Goal: Information Seeking & Learning: Check status

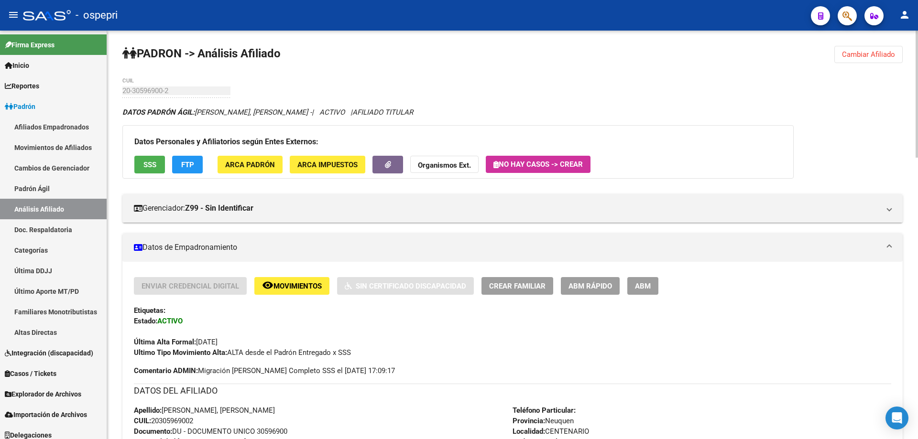
click at [860, 54] on span "Cambiar Afiliado" at bounding box center [868, 54] width 53 height 9
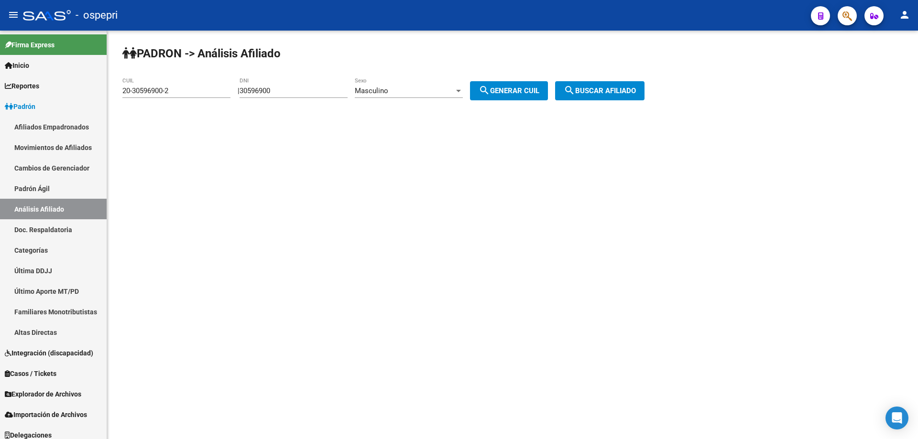
click at [276, 89] on input "30596900" at bounding box center [294, 91] width 108 height 9
type input "26045715"
click at [470, 81] on button "search Generar CUIL" at bounding box center [509, 90] width 78 height 19
type input "27-26045715-8"
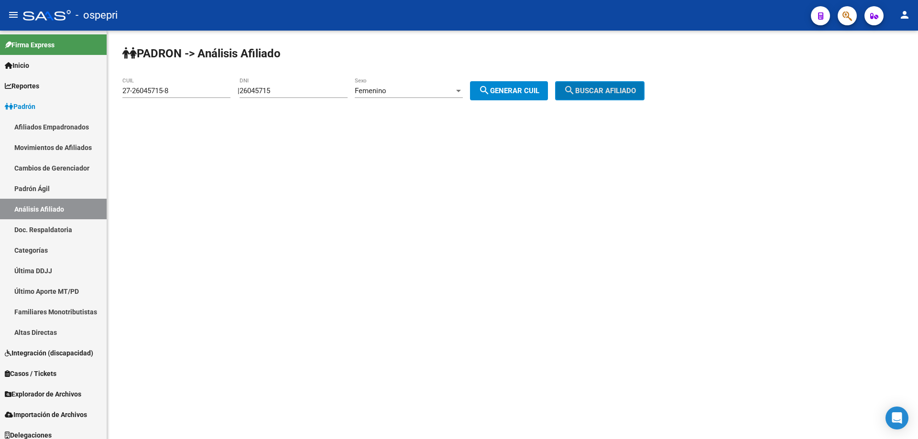
click button "search Buscar afiliado" at bounding box center [599, 90] width 89 height 19
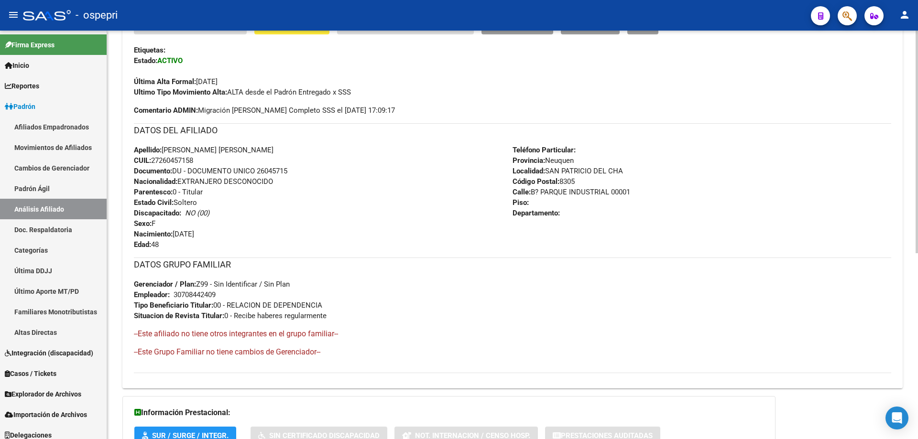
scroll to position [342, 0]
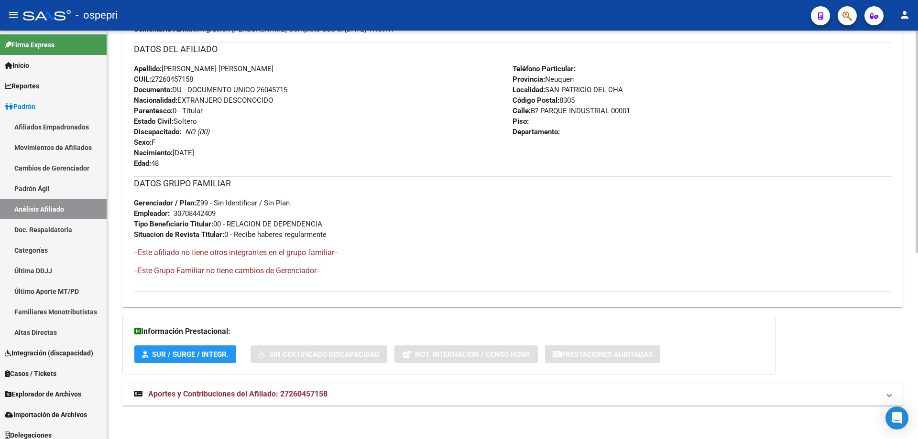
click at [276, 393] on span "Aportes y Contribuciones del Afiliado: 27260457158" at bounding box center [237, 394] width 179 height 9
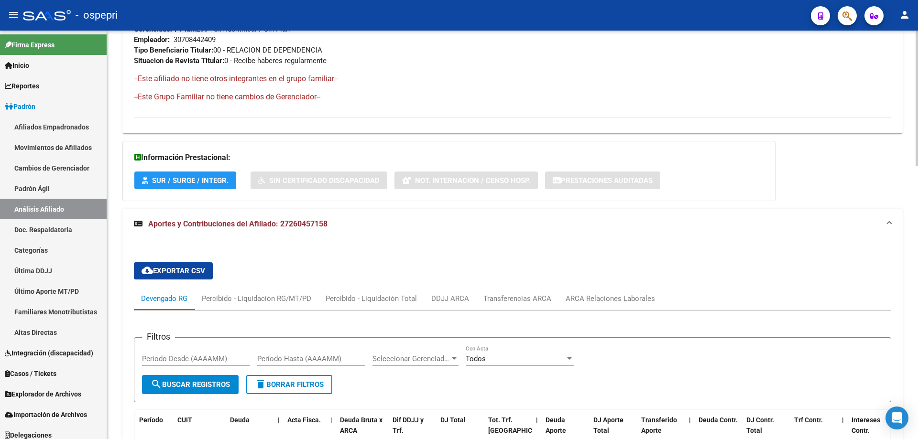
scroll to position [597, 0]
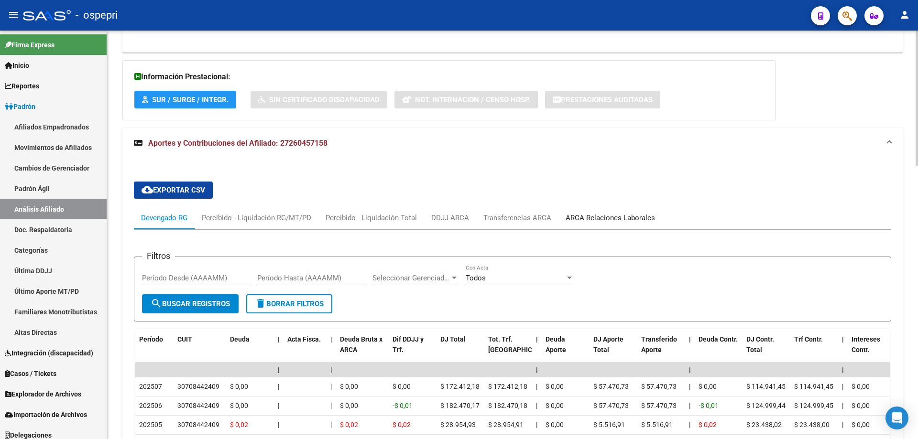
click at [619, 218] on div "ARCA Relaciones Laborales" at bounding box center [610, 218] width 89 height 11
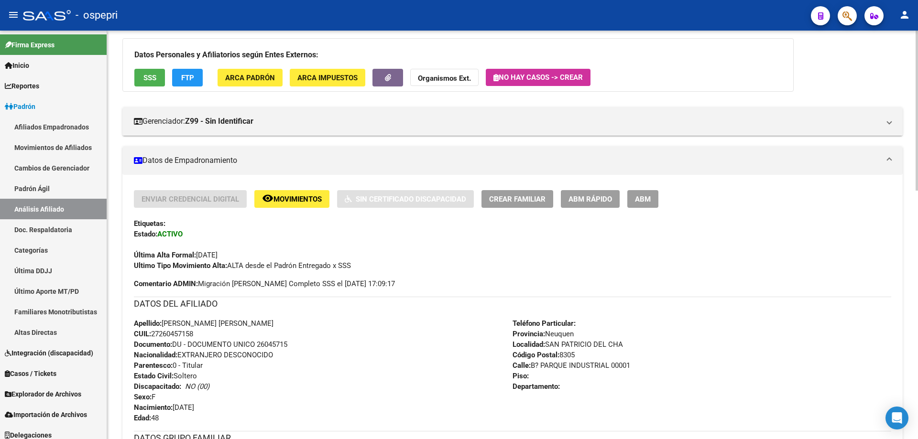
scroll to position [0, 0]
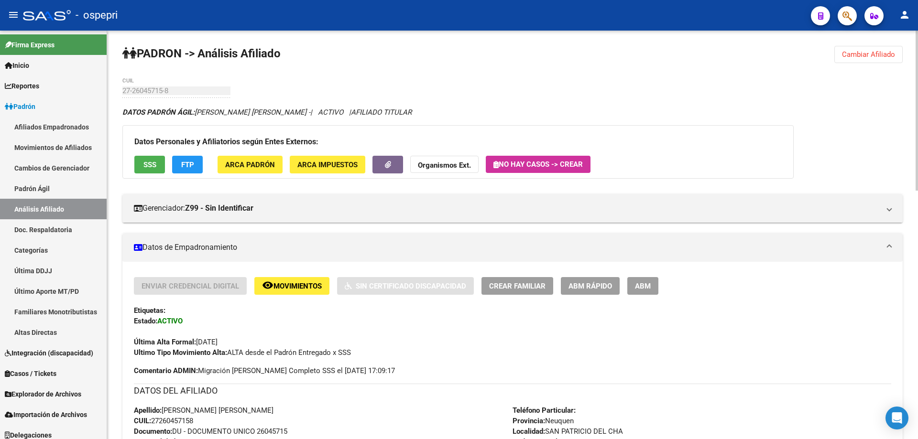
click at [869, 59] on button "Cambiar Afiliado" at bounding box center [868, 54] width 68 height 17
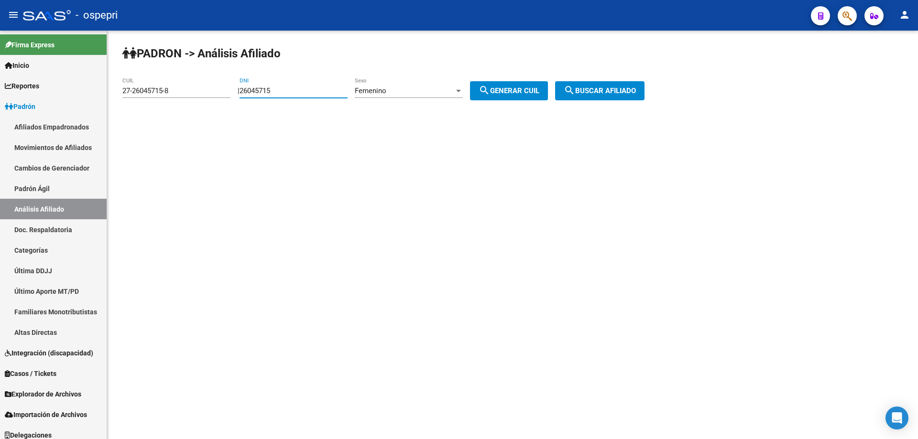
click at [260, 92] on input "26045715" at bounding box center [294, 91] width 108 height 9
paste input "40067097"
type input "40067097"
click at [415, 86] on div "Femenino Sexo" at bounding box center [409, 87] width 108 height 21
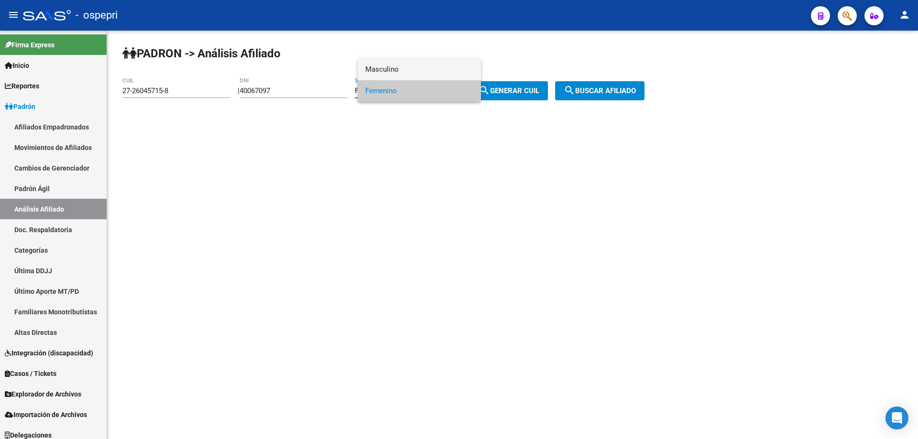
click at [396, 72] on span "Masculino" at bounding box center [419, 70] width 108 height 22
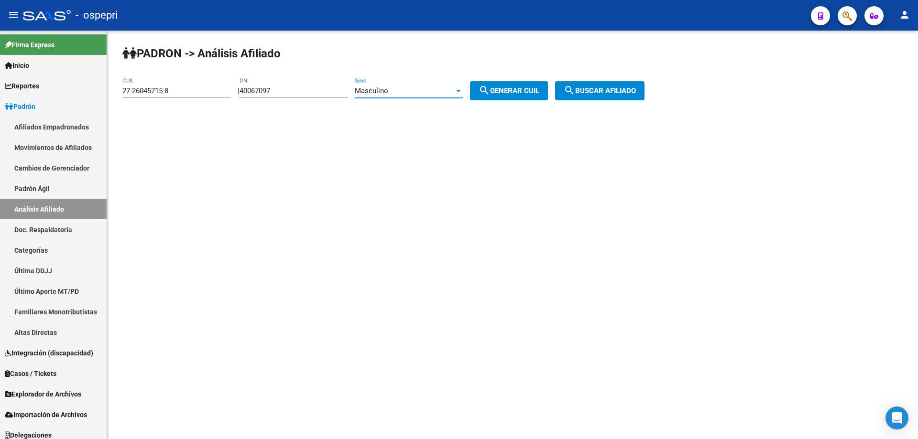
drag, startPoint x: 512, startPoint y: 88, endPoint x: 654, endPoint y: 110, distance: 143.7
click at [513, 89] on span "search Generar CUIL" at bounding box center [509, 91] width 61 height 9
type input "20-40067097-9"
click at [633, 96] on button "search Buscar afiliado" at bounding box center [599, 90] width 89 height 19
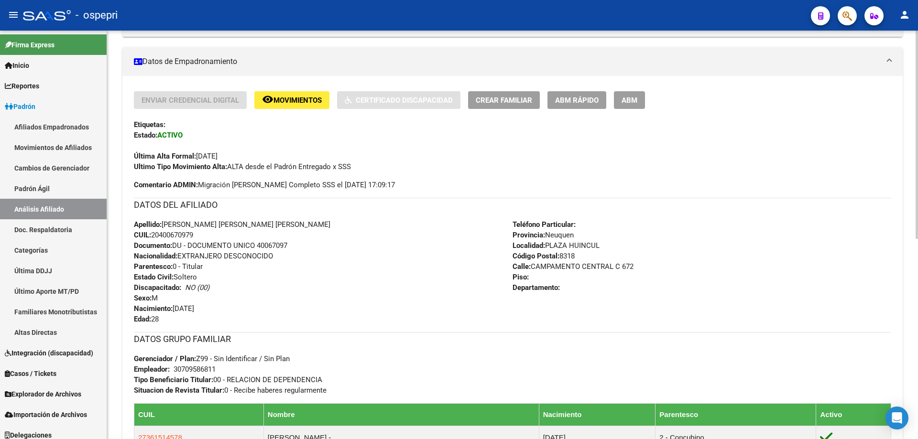
scroll to position [393, 0]
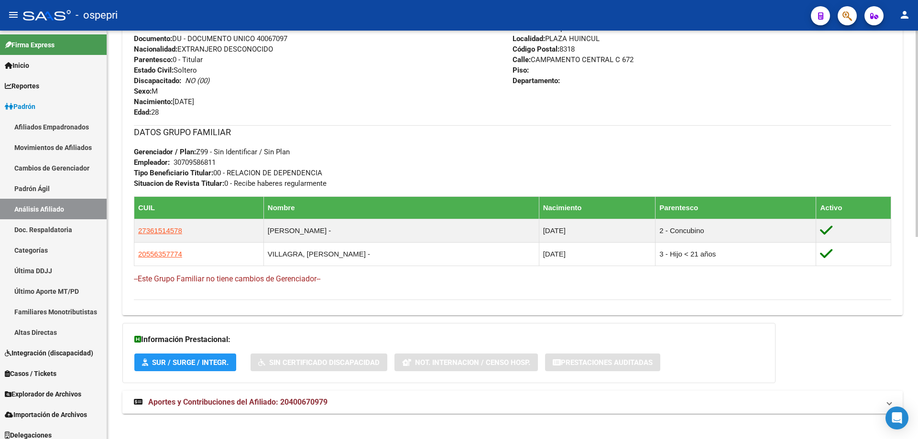
click at [290, 398] on span "Aportes y Contribuciones del Afiliado: 20400670979" at bounding box center [237, 402] width 179 height 9
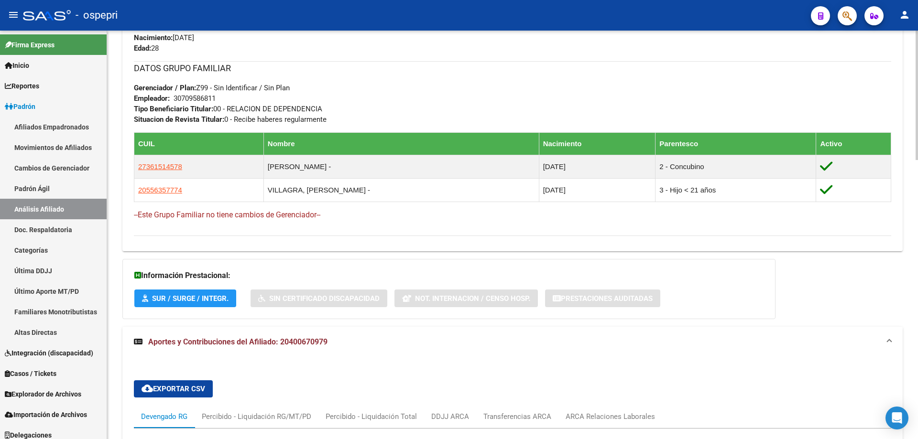
scroll to position [647, 0]
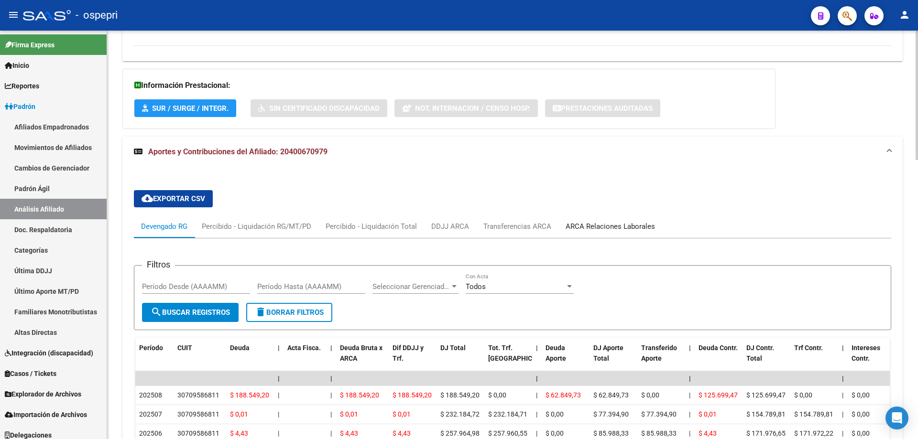
click at [604, 226] on div "ARCA Relaciones Laborales" at bounding box center [610, 226] width 89 height 11
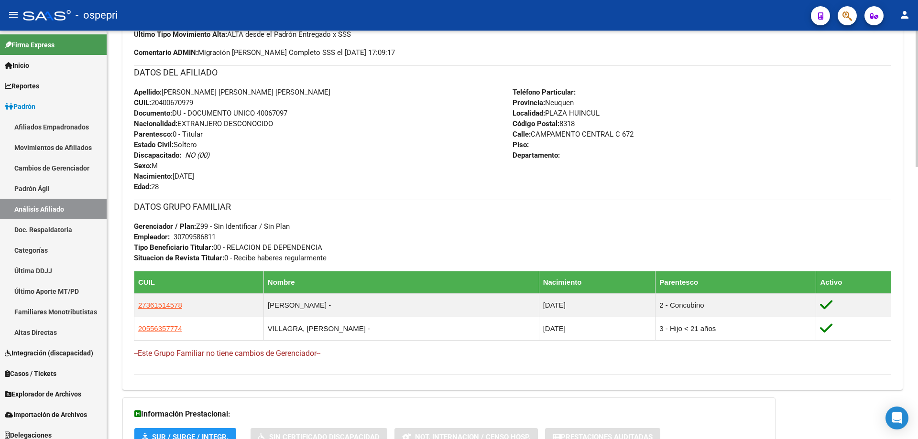
scroll to position [0, 0]
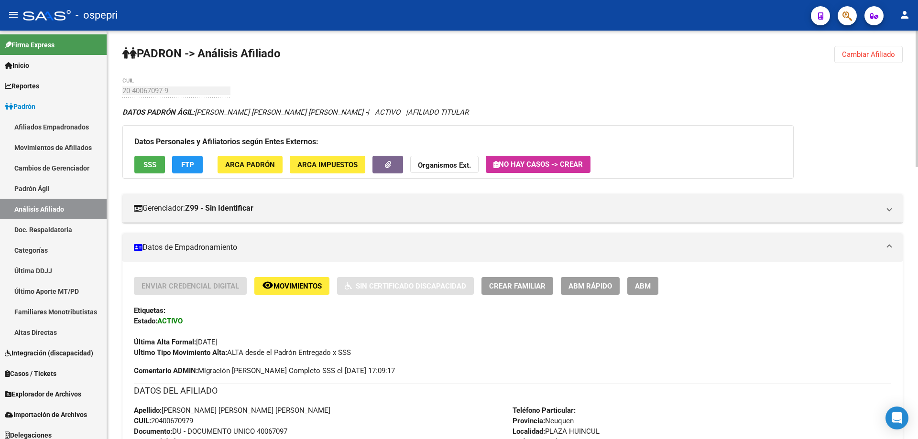
click at [878, 49] on button "Cambiar Afiliado" at bounding box center [868, 54] width 68 height 17
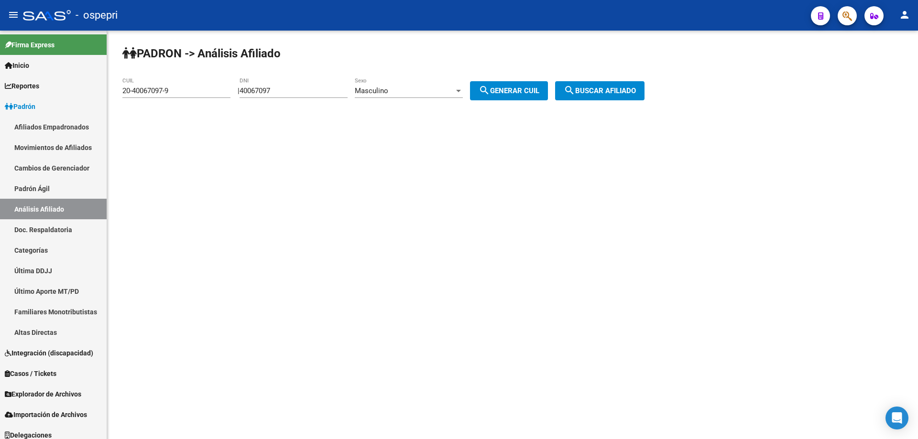
click at [267, 88] on input "40067097" at bounding box center [294, 91] width 108 height 9
paste input "27797251"
type input "27797251"
click at [470, 81] on button "search Generar CUIL" at bounding box center [509, 90] width 78 height 19
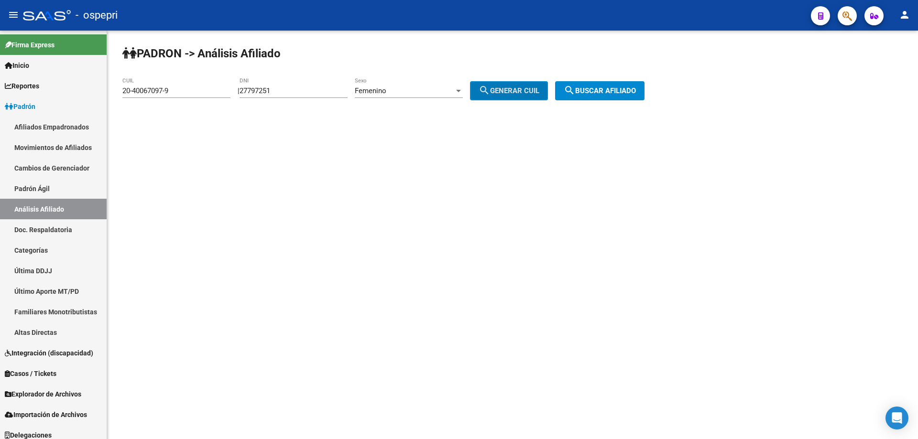
type input "23-27797251-4"
click button "search Buscar afiliado" at bounding box center [599, 90] width 89 height 19
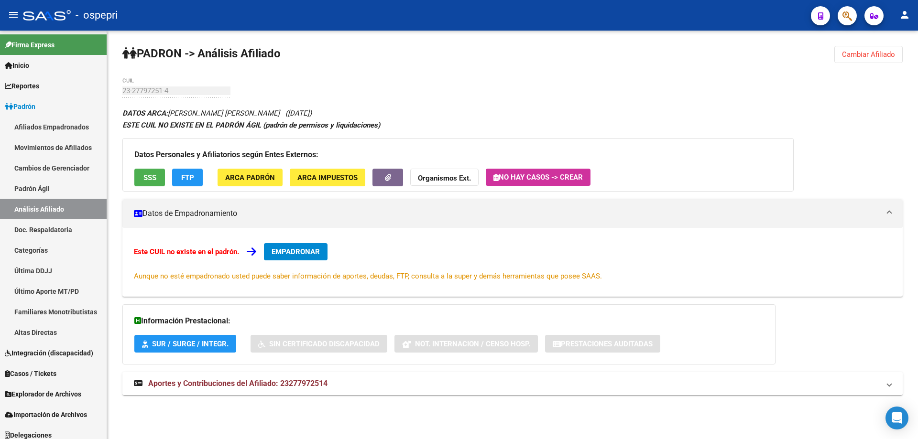
click at [272, 391] on mat-expansion-panel-header "Aportes y Contribuciones del Afiliado: 23277972514" at bounding box center [512, 383] width 780 height 23
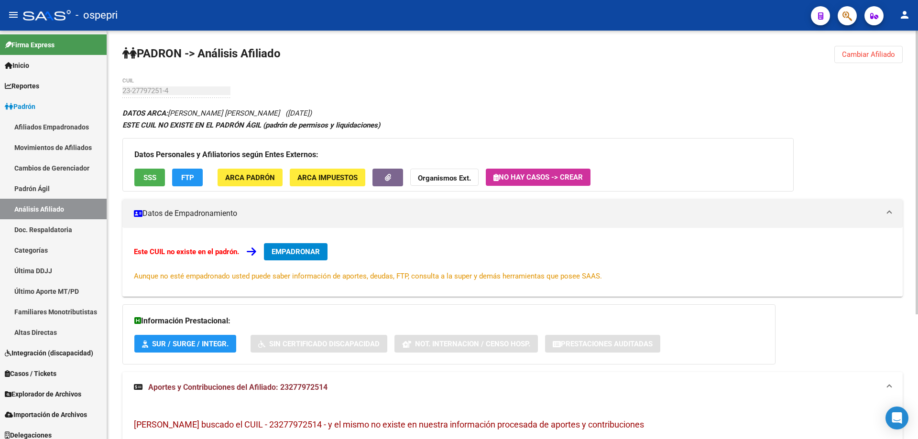
click at [854, 53] on span "Cambiar Afiliado" at bounding box center [868, 54] width 53 height 9
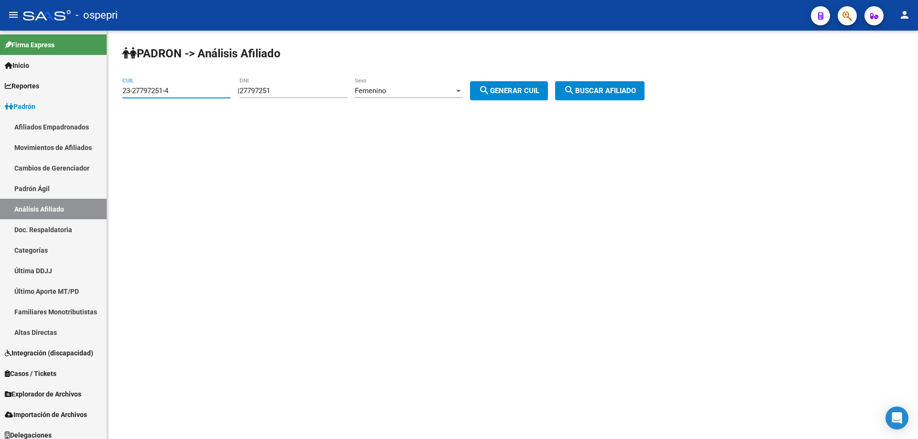
click at [173, 90] on input "23-27797251-4" at bounding box center [176, 91] width 108 height 9
type input "24-27797251-0"
click button "search Buscar afiliado" at bounding box center [599, 90] width 89 height 19
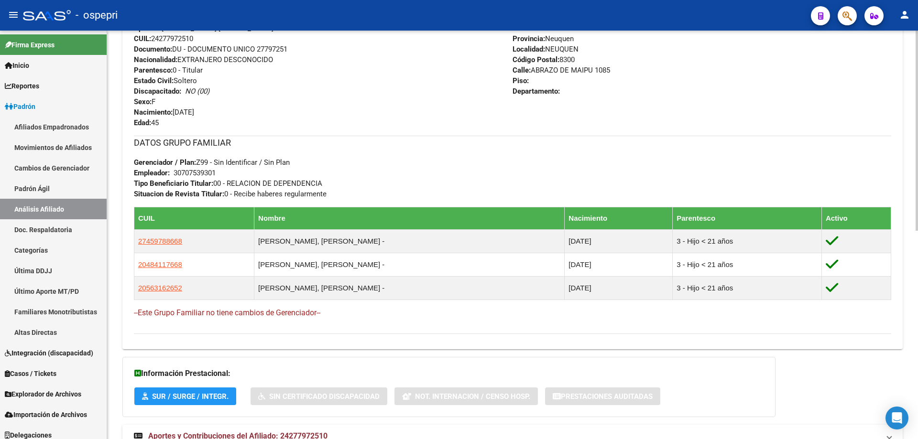
scroll to position [425, 0]
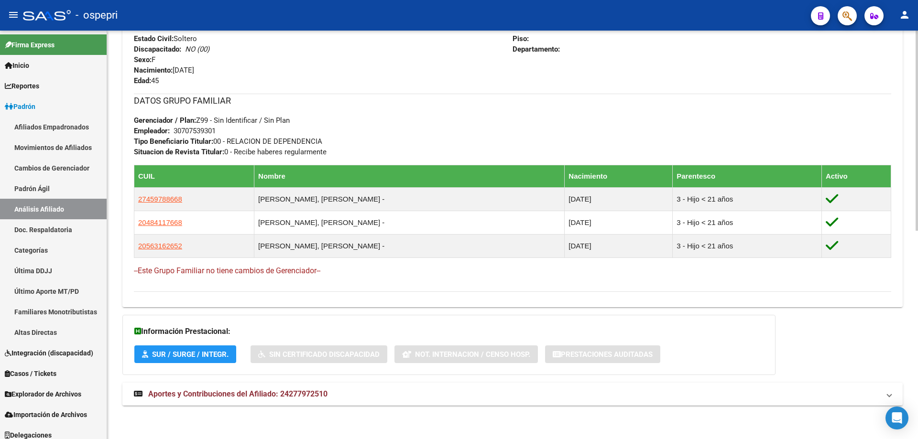
click at [288, 399] on strong "Aportes y Contribuciones del Afiliado: 24277972510" at bounding box center [231, 394] width 194 height 11
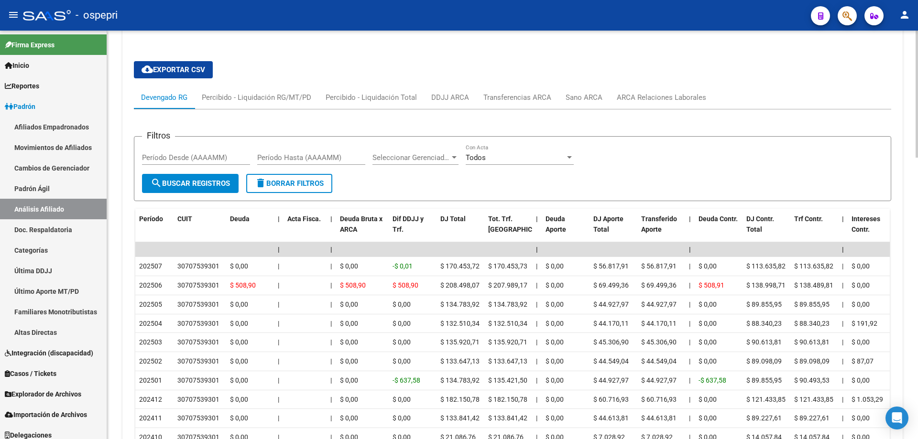
scroll to position [807, 0]
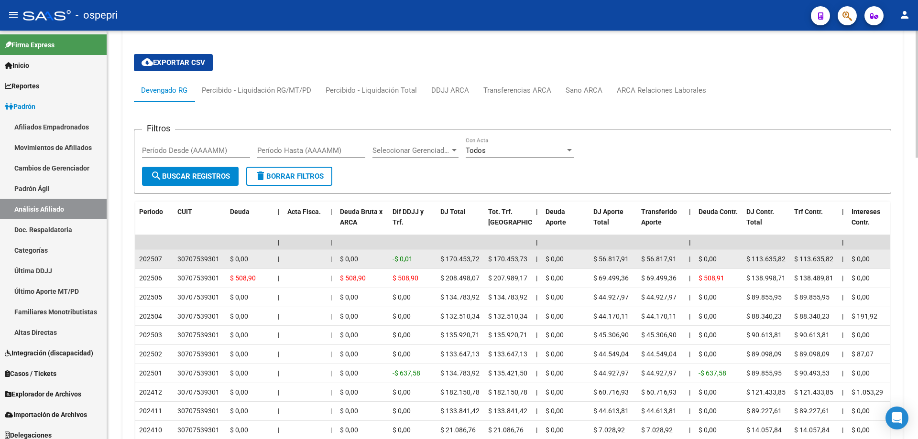
click at [212, 259] on div "30707539301" at bounding box center [198, 259] width 42 height 11
copy div "30707539301"
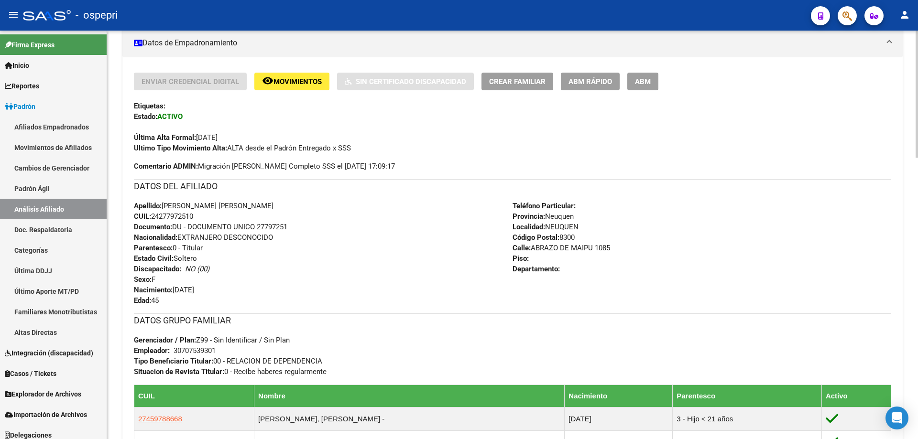
scroll to position [255, 0]
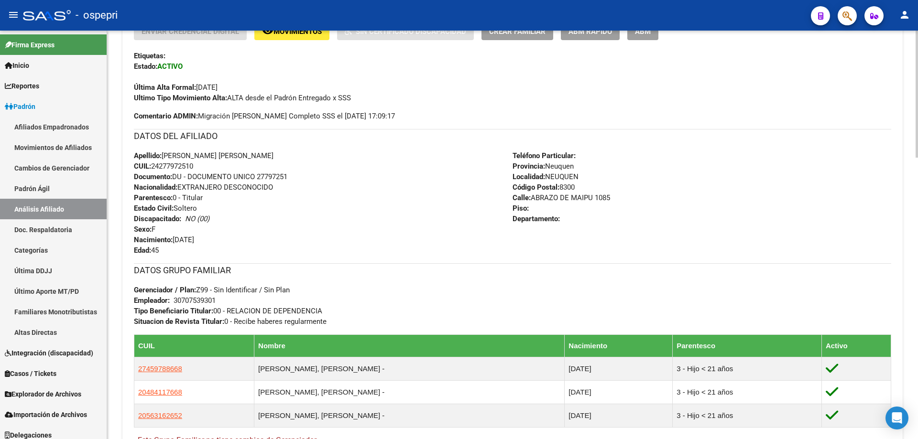
click at [110, 393] on div "[PERSON_NAME] -> Análisis Afiliado Cambiar Afiliado 24-27797251-0 CUIL DATOS [P…" at bounding box center [512, 426] width 811 height 1301
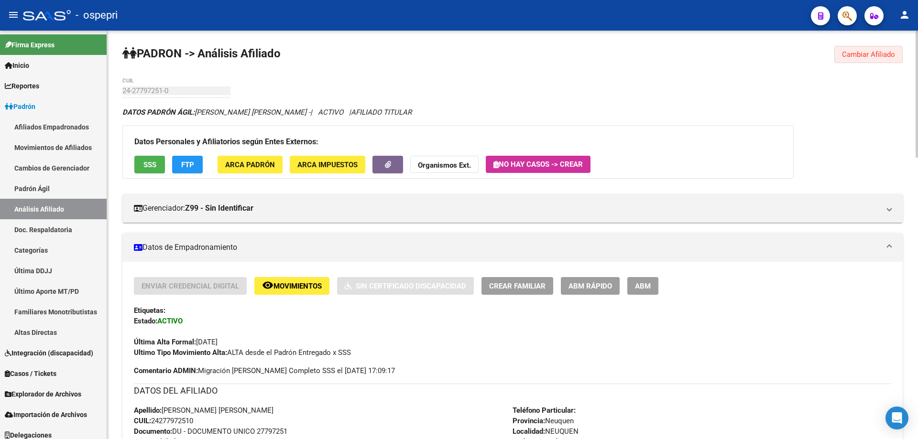
drag, startPoint x: 867, startPoint y: 53, endPoint x: 736, endPoint y: 59, distance: 131.6
click at [865, 55] on span "Cambiar Afiliado" at bounding box center [868, 54] width 53 height 9
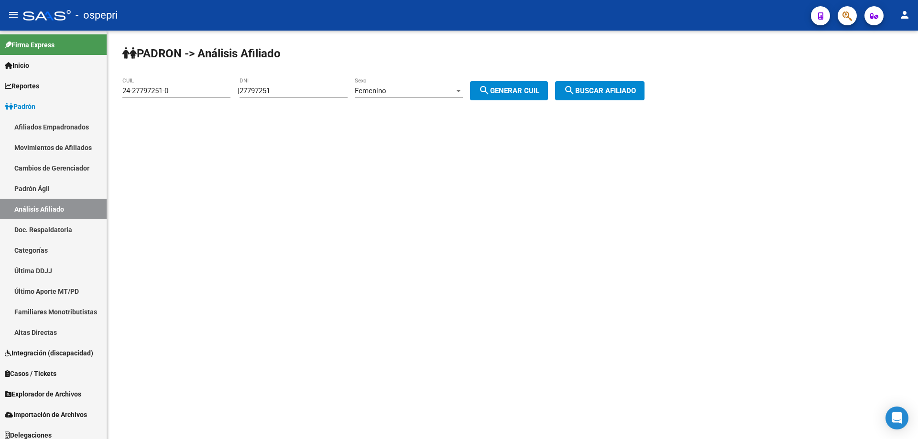
click at [263, 92] on input "27797251" at bounding box center [294, 91] width 108 height 9
paste input "2473650"
type input "22473650"
click at [442, 93] on div "Femenino" at bounding box center [404, 91] width 99 height 9
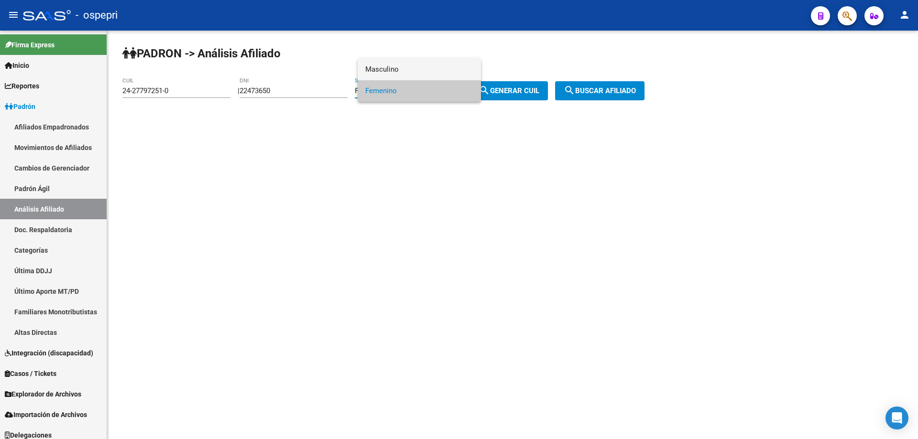
click at [412, 69] on span "Masculino" at bounding box center [419, 70] width 108 height 22
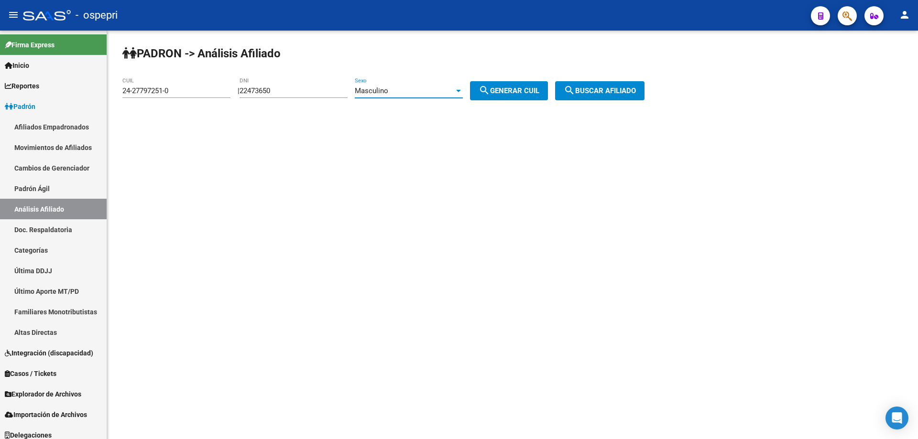
click at [522, 99] on button "search Generar CUIL" at bounding box center [509, 90] width 78 height 19
type input "23-22473650-9"
click at [625, 93] on span "search Buscar afiliado" at bounding box center [600, 91] width 72 height 9
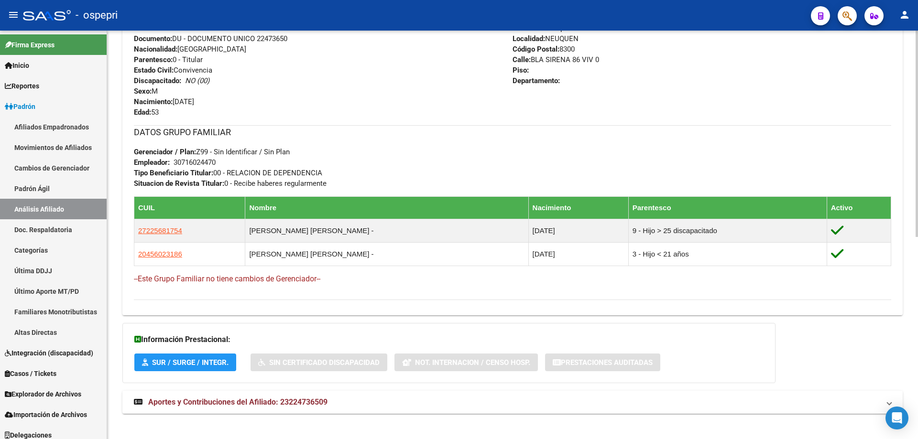
scroll to position [401, 0]
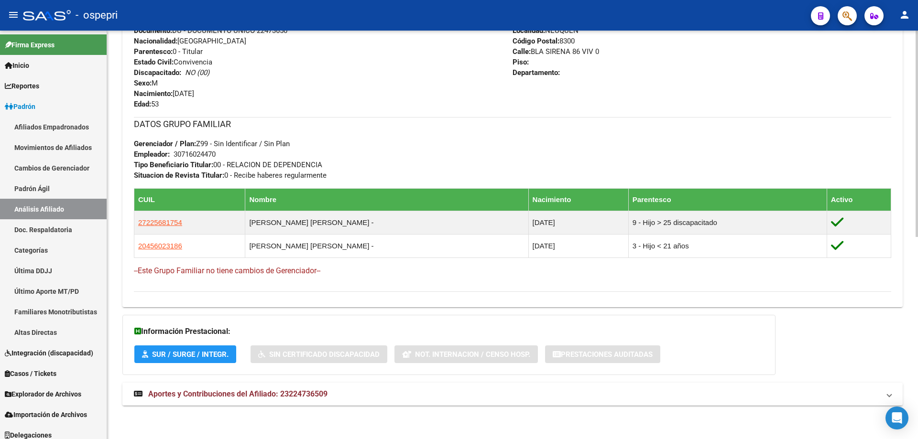
click at [322, 392] on span "Aportes y Contribuciones del Afiliado: 23224736509" at bounding box center [237, 394] width 179 height 9
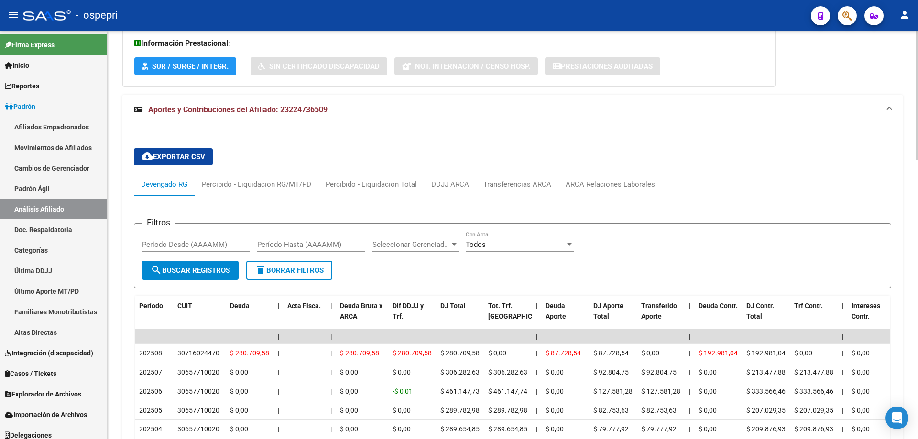
scroll to position [784, 0]
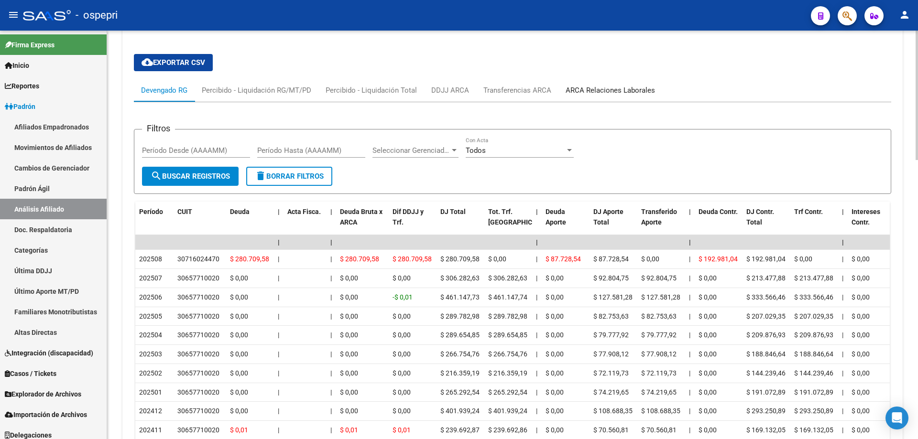
click at [601, 87] on div "ARCA Relaciones Laborales" at bounding box center [610, 90] width 89 height 11
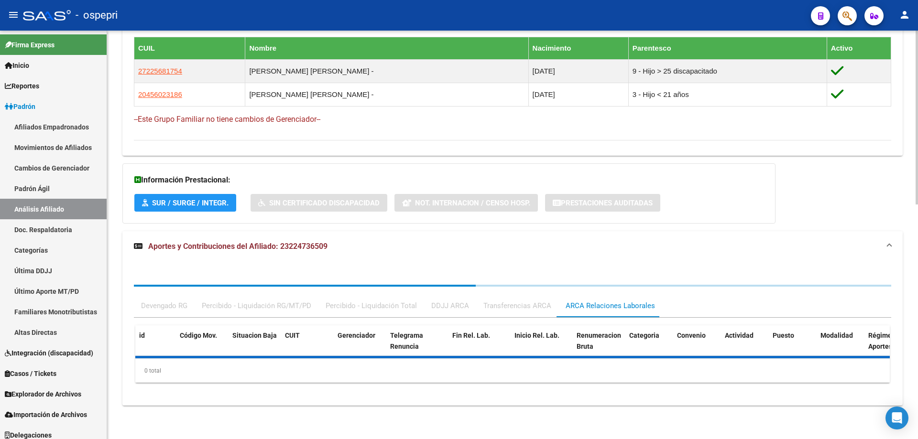
scroll to position [695, 0]
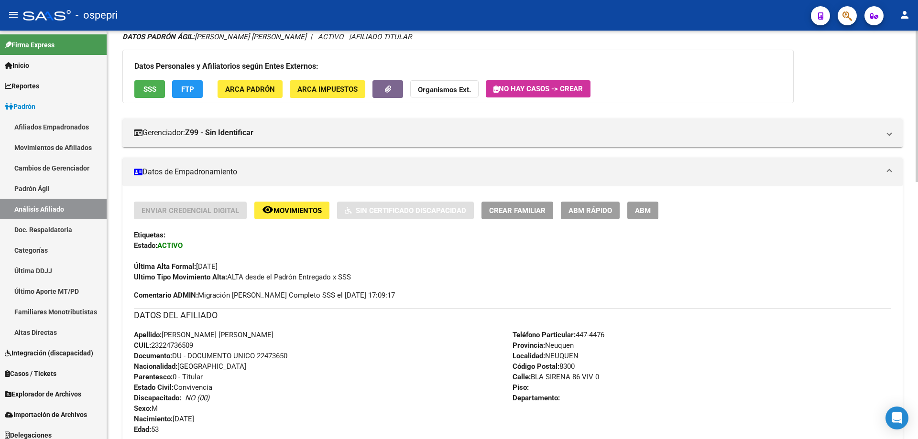
scroll to position [0, 0]
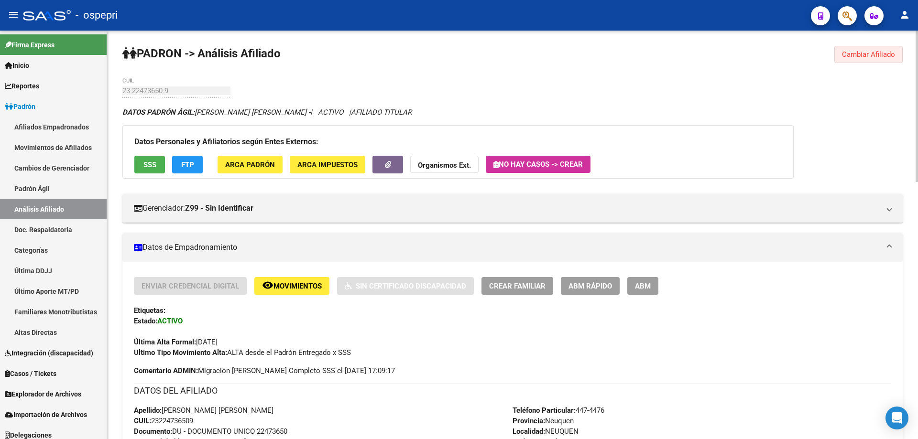
drag, startPoint x: 868, startPoint y: 53, endPoint x: 809, endPoint y: 56, distance: 59.9
click at [868, 54] on span "Cambiar Afiliado" at bounding box center [868, 54] width 53 height 9
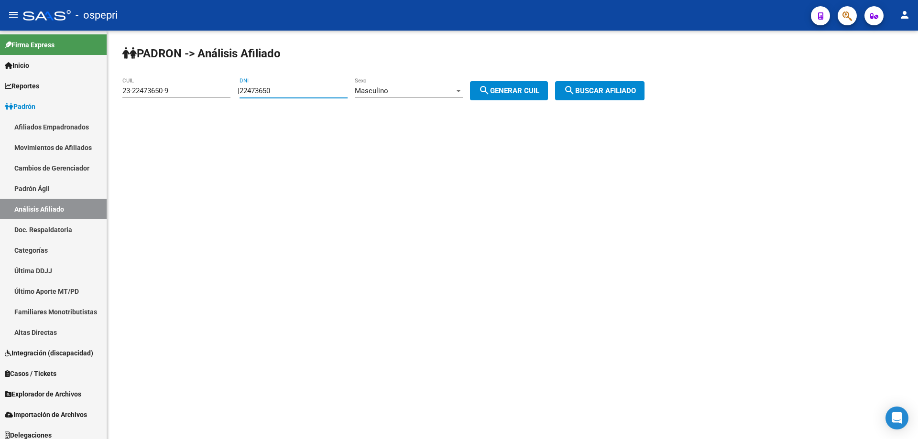
click at [263, 89] on input "22473650" at bounding box center [294, 91] width 108 height 9
paste input "34726176"
type input "34726176"
click at [522, 89] on span "search Generar CUIL" at bounding box center [509, 91] width 61 height 9
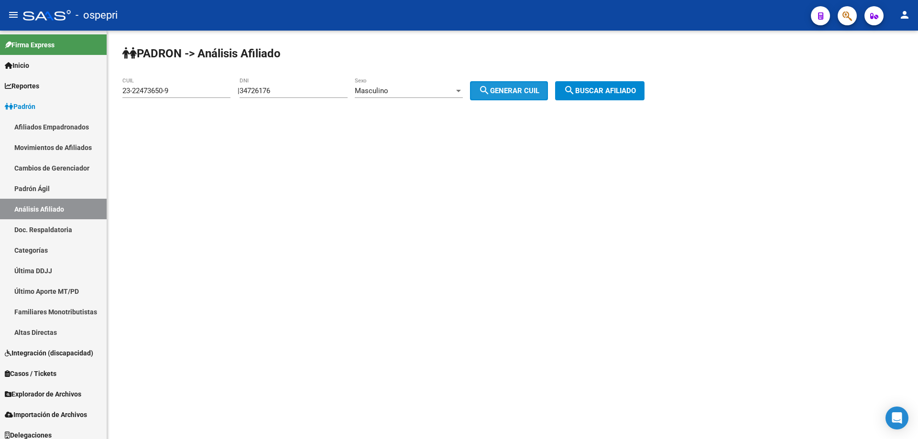
type input "23-34726176-9"
click at [593, 92] on span "search Buscar afiliado" at bounding box center [600, 91] width 72 height 9
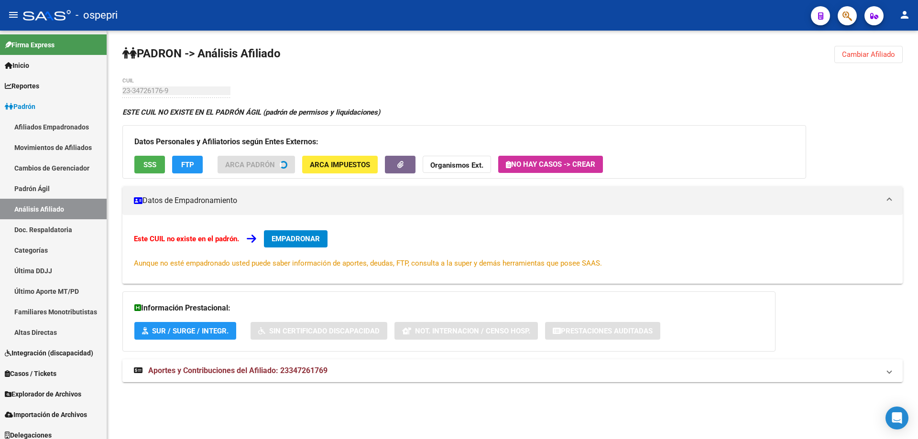
click at [253, 358] on div "ESTE CUIL NO EXISTE EN EL [PERSON_NAME] ÁGIL ([PERSON_NAME] de permisos y liqui…" at bounding box center [512, 250] width 780 height 286
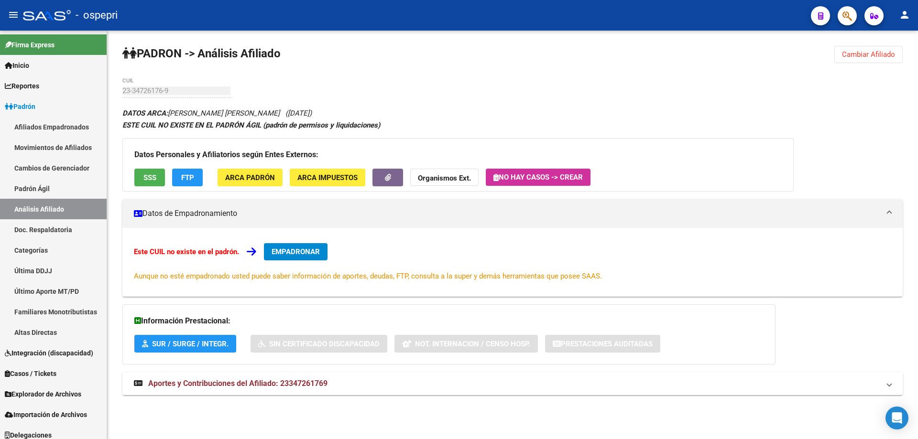
click at [255, 374] on mat-expansion-panel-header "Aportes y Contribuciones del Afiliado: 23347261769" at bounding box center [512, 383] width 780 height 23
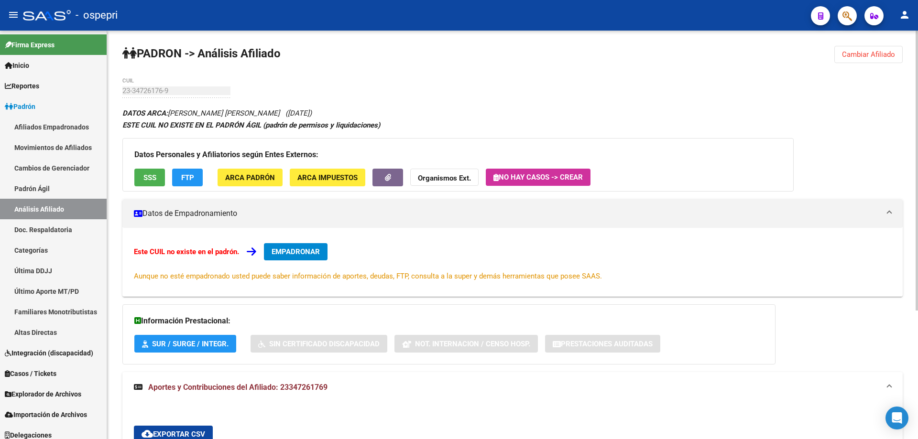
click at [877, 48] on button "Cambiar Afiliado" at bounding box center [868, 54] width 68 height 17
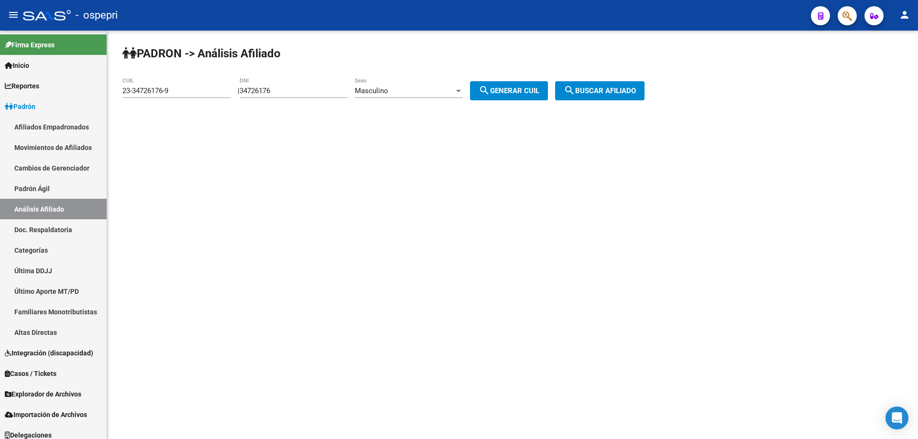
click at [270, 86] on div "34726176 DNI" at bounding box center [294, 87] width 108 height 21
click at [273, 88] on input "34726176" at bounding box center [294, 91] width 108 height 9
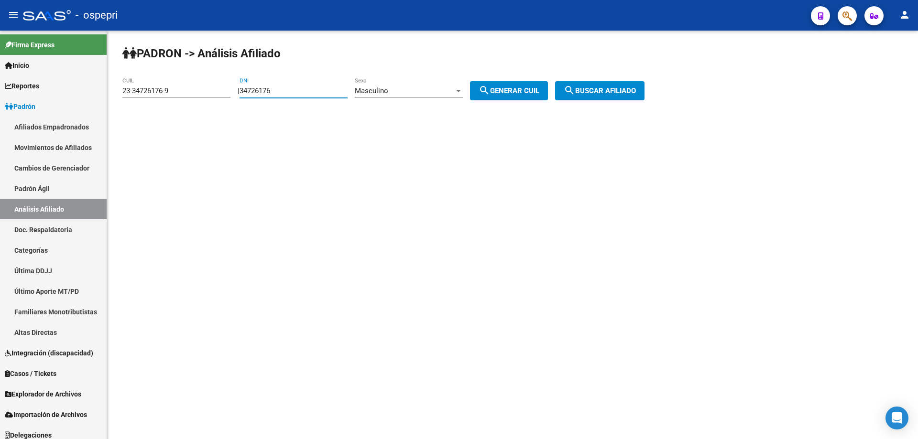
click at [273, 88] on input "34726176" at bounding box center [294, 91] width 108 height 9
click at [302, 90] on input "70706" at bounding box center [294, 91] width 108 height 9
type input "70706994"
click at [423, 86] on div "Masculino Sexo" at bounding box center [409, 87] width 108 height 21
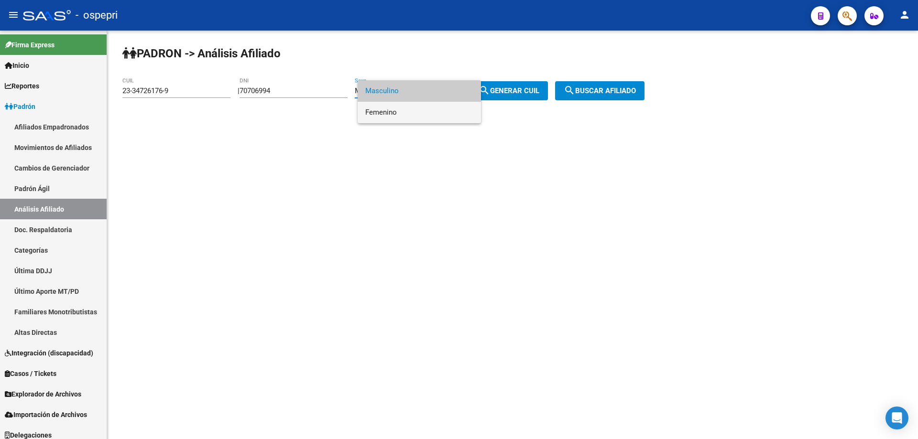
click at [410, 111] on span "Femenino" at bounding box center [419, 113] width 108 height 22
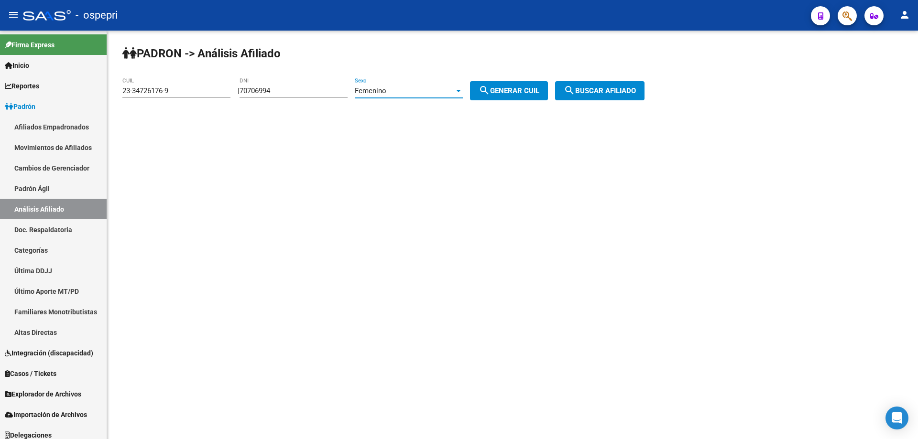
click at [490, 86] on mat-icon "search" at bounding box center [484, 90] width 11 height 11
type input "27-70706994-0"
click at [617, 95] on span "search Buscar afiliado" at bounding box center [600, 91] width 72 height 9
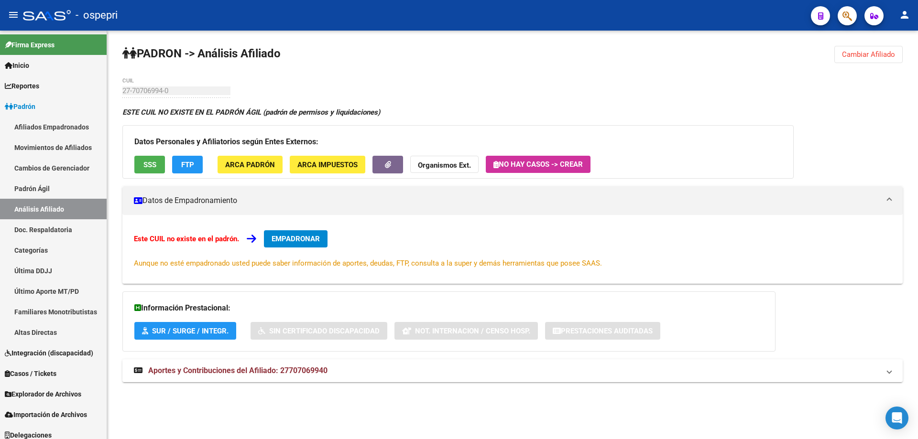
drag, startPoint x: 862, startPoint y: 54, endPoint x: 785, endPoint y: 55, distance: 76.5
click at [862, 54] on span "Cambiar Afiliado" at bounding box center [868, 54] width 53 height 9
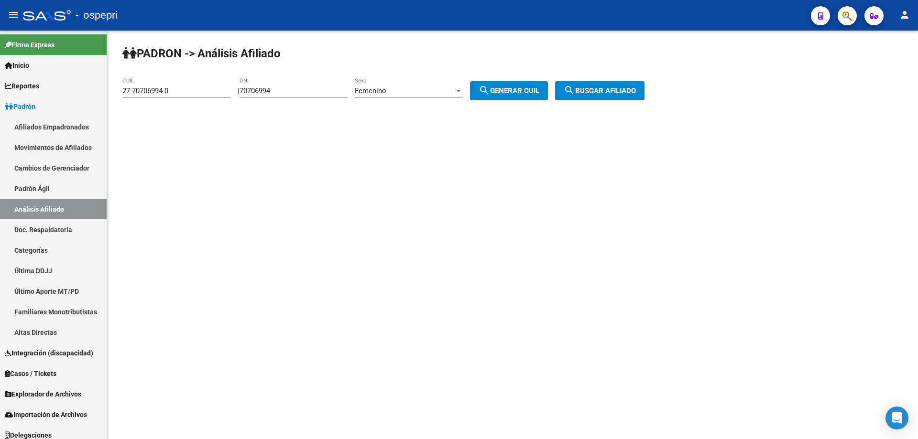
click at [269, 89] on input "70706994" at bounding box center [294, 91] width 108 height 9
paste input "number"
click at [316, 86] on div "DNI" at bounding box center [294, 87] width 108 height 21
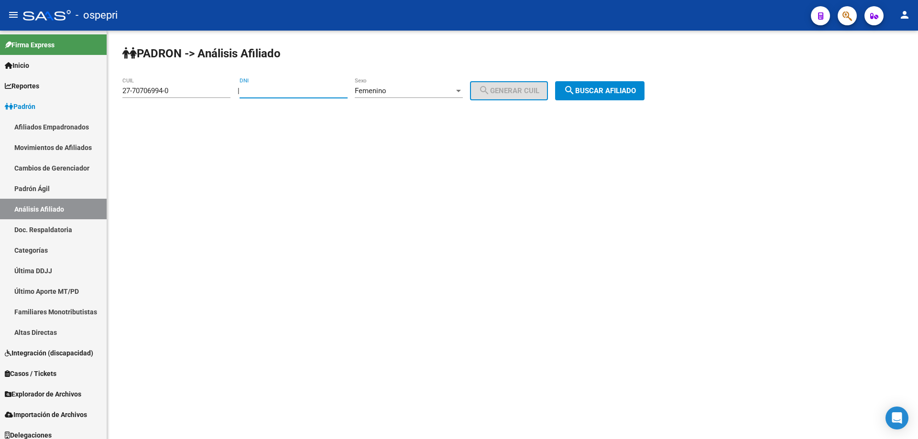
click at [315, 86] on div "DNI" at bounding box center [294, 87] width 108 height 21
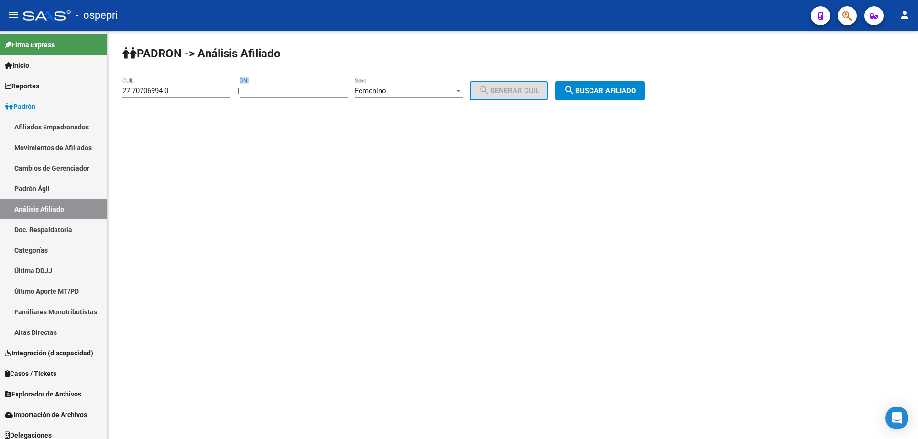
click at [314, 86] on div "DNI" at bounding box center [294, 87] width 108 height 21
click at [309, 91] on input "DNI" at bounding box center [294, 91] width 108 height 9
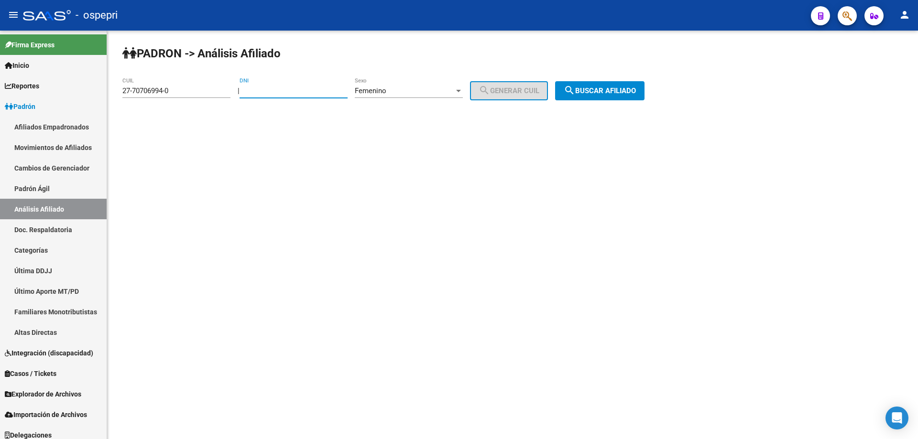
click at [256, 92] on input "DNI" at bounding box center [294, 91] width 108 height 9
paste input "45365034"
type input "45365034"
click at [443, 93] on div "Femenino" at bounding box center [404, 91] width 99 height 9
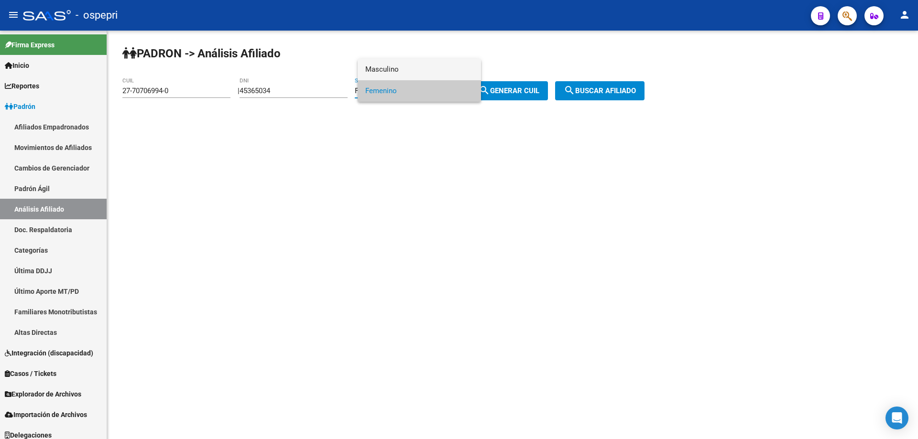
drag, startPoint x: 385, startPoint y: 64, endPoint x: 398, endPoint y: 66, distance: 12.5
click at [386, 64] on span "Masculino" at bounding box center [419, 70] width 108 height 22
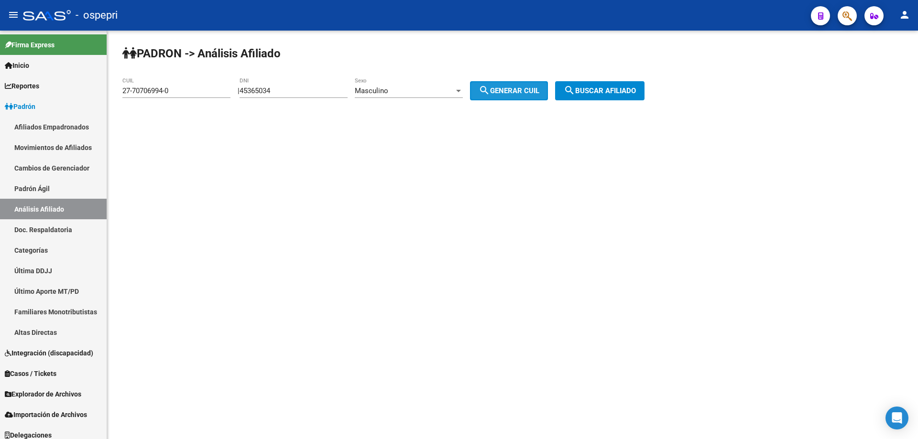
drag, startPoint x: 492, startPoint y: 91, endPoint x: 571, endPoint y: 94, distance: 79.4
click at [490, 91] on mat-icon "search" at bounding box center [484, 90] width 11 height 11
type input "20-45365034-1"
click at [595, 87] on span "search Buscar afiliado" at bounding box center [600, 91] width 72 height 9
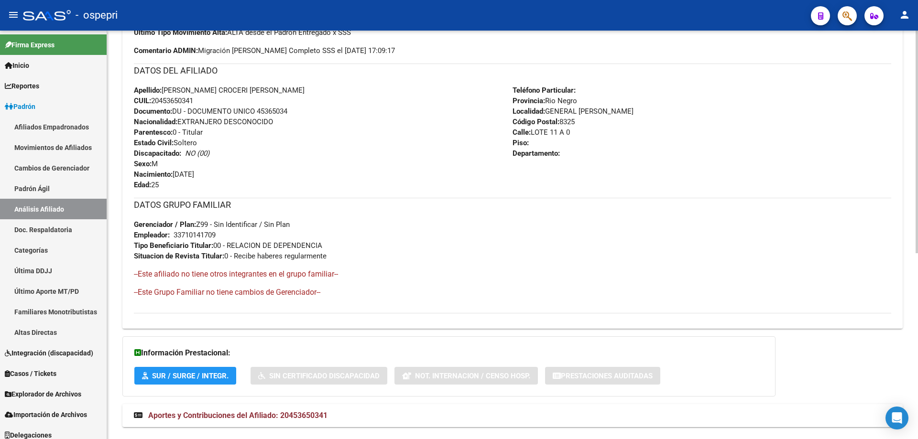
scroll to position [342, 0]
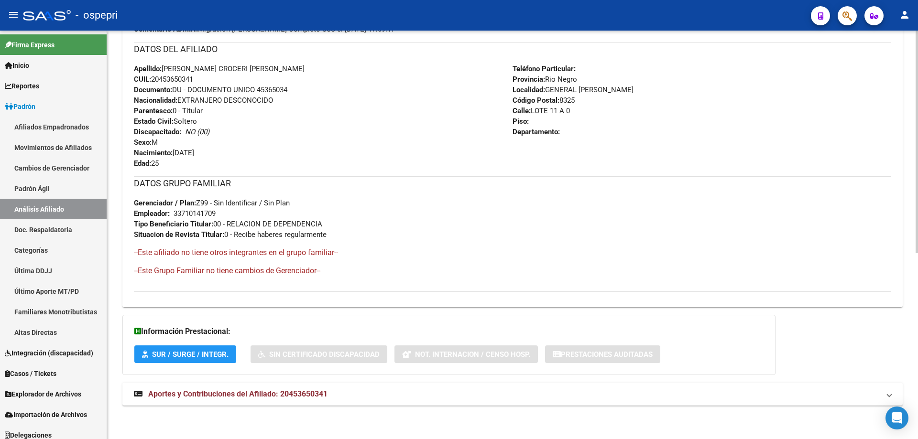
click at [348, 382] on div "DATOS [PERSON_NAME] ÁGIL: [PERSON_NAME] CROCERI [PERSON_NAME] - | ACTIVO | AFIL…" at bounding box center [512, 90] width 780 height 651
click at [308, 394] on span "Aportes y Contribuciones del Afiliado: 20453650341" at bounding box center [237, 394] width 179 height 9
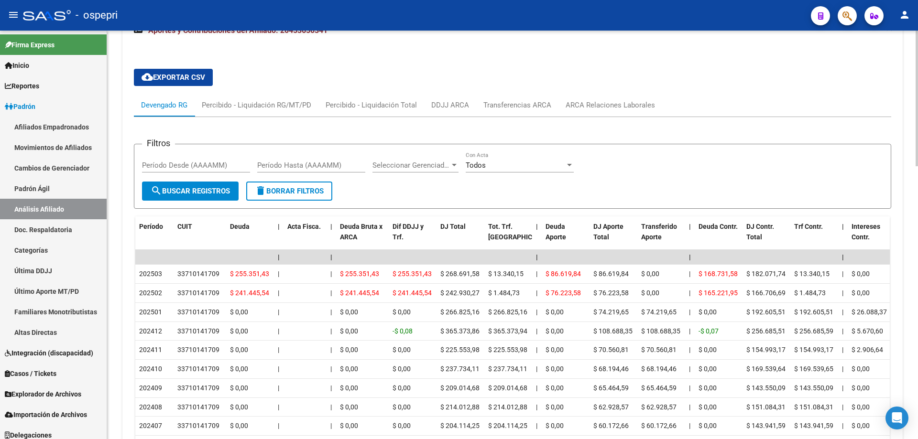
scroll to position [780, 0]
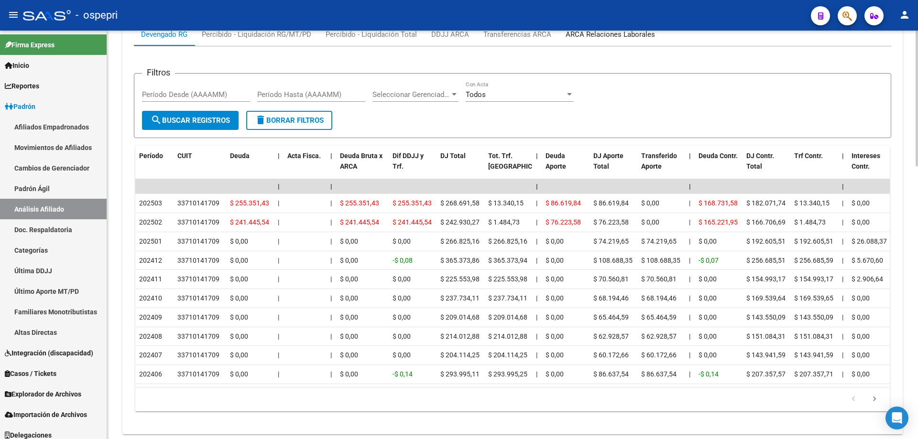
click at [622, 33] on div "ARCA Relaciones Laborales" at bounding box center [610, 34] width 89 height 11
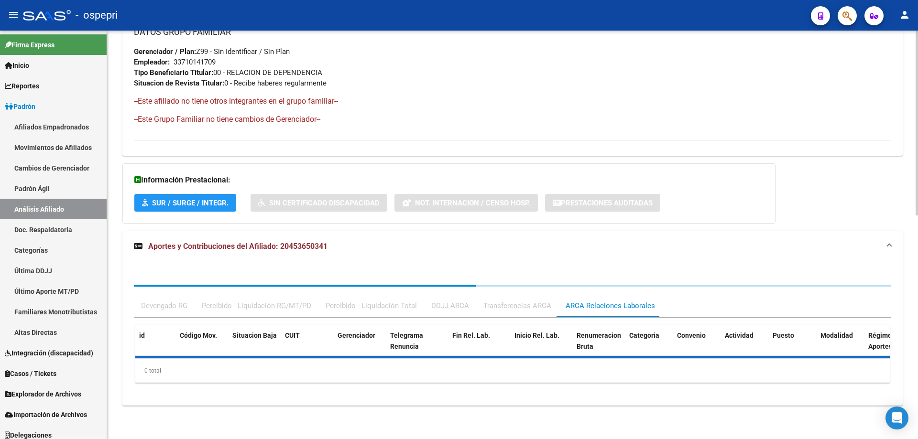
scroll to position [612, 0]
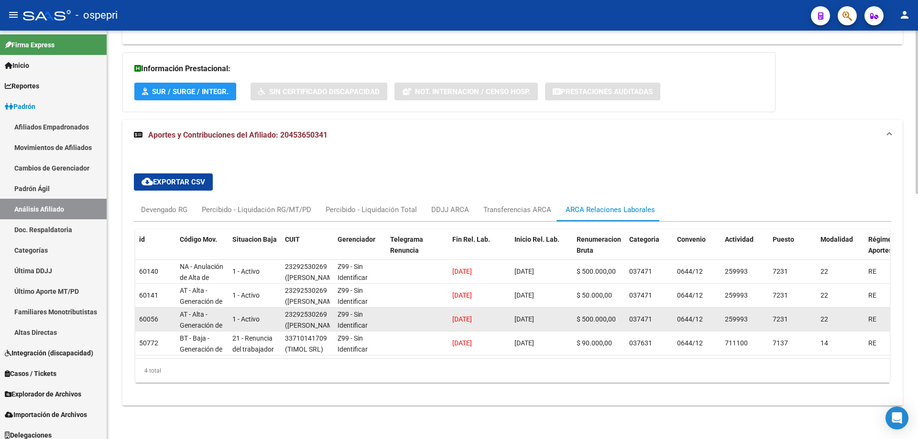
click at [302, 309] on div "23292530269" at bounding box center [306, 314] width 42 height 11
copy div "23292530269"
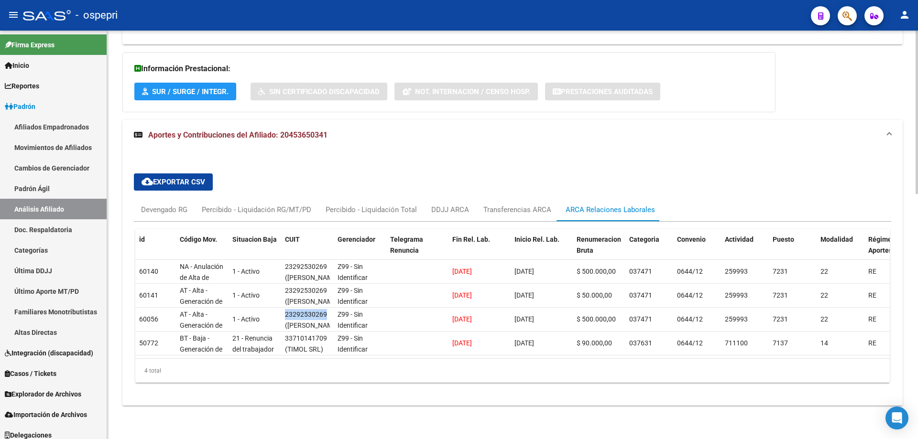
click at [143, 394] on div "cloud_download Exportar CSV Devengado RG Percibido - Liquidación RG/MT/PD Perci…" at bounding box center [512, 282] width 780 height 232
click at [133, 151] on div "cloud_download Exportar CSV Devengado RG Percibido - Liquidación RG/MT/PD Perci…" at bounding box center [512, 278] width 780 height 255
